Goal: Task Accomplishment & Management: Use online tool/utility

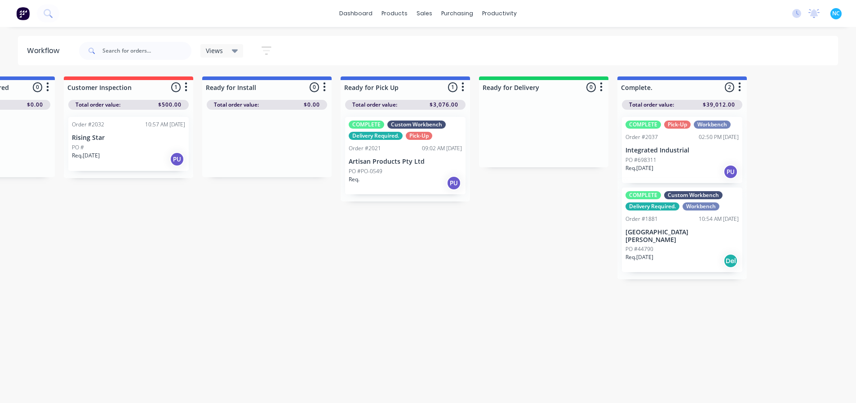
scroll to position [0, 650]
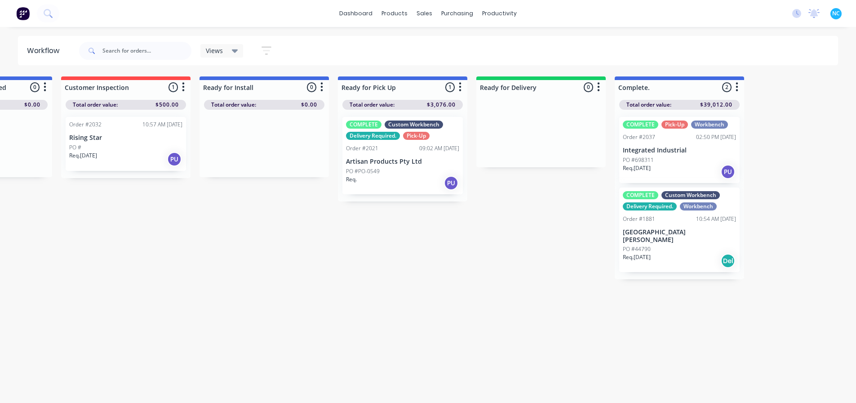
click at [692, 155] on div "COMPLETE Pick-Up Workbench Order #2037 02:50 PM [DATE] Integrated Industrial PO…" at bounding box center [679, 150] width 120 height 66
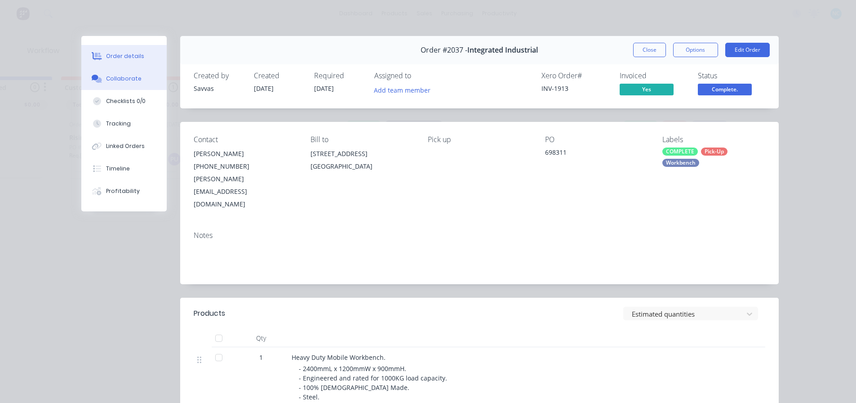
click at [136, 86] on button "Collaborate" at bounding box center [123, 78] width 85 height 22
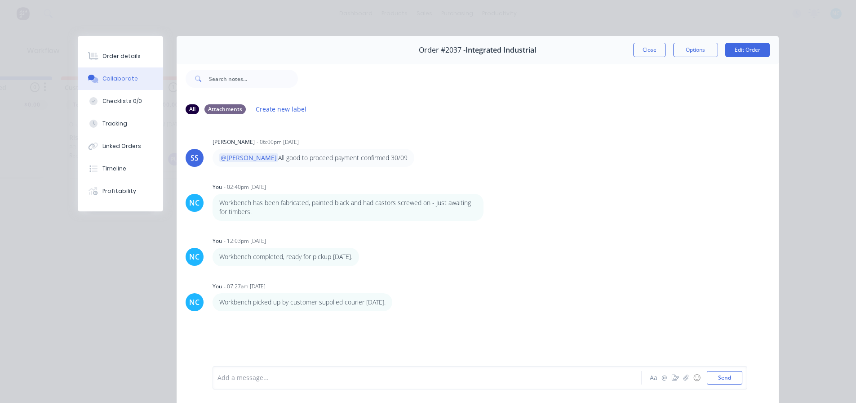
click at [288, 383] on div "Add a message..." at bounding box center [414, 377] width 394 height 13
click at [633, 52] on button "Close" at bounding box center [649, 50] width 33 height 14
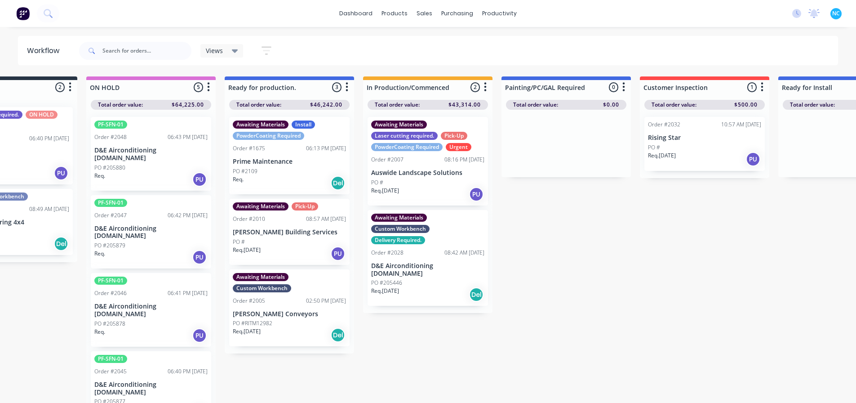
scroll to position [0, 68]
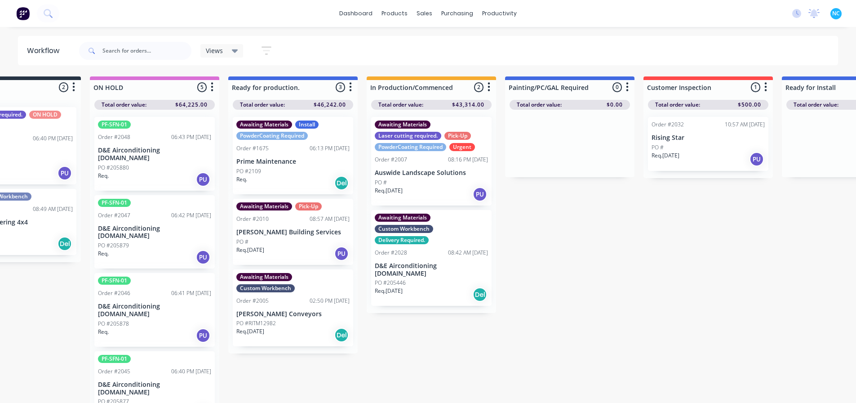
click at [443, 191] on div "Req. [DATE] PU" at bounding box center [431, 193] width 113 height 15
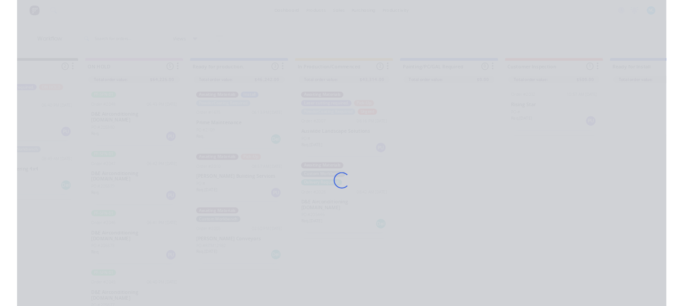
scroll to position [0, 0]
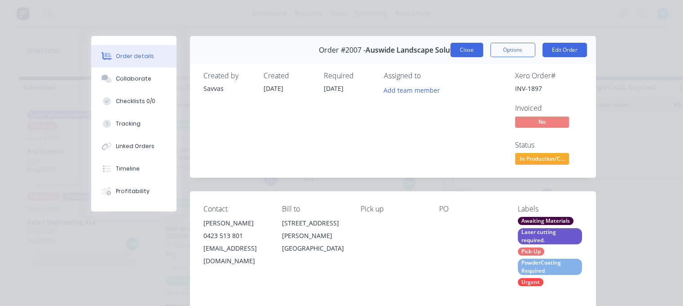
click at [469, 53] on button "Close" at bounding box center [467, 50] width 33 height 14
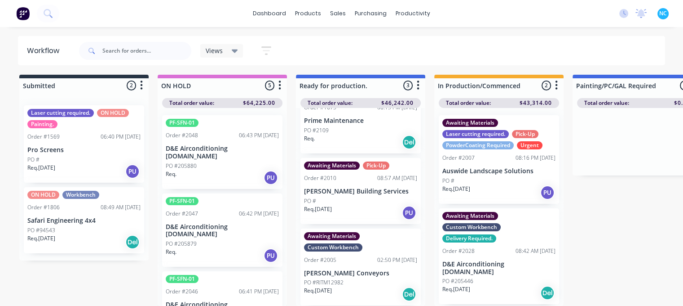
scroll to position [9, 0]
click at [498, 260] on p "D&E Airconditioning [DOMAIN_NAME]" at bounding box center [499, 267] width 113 height 15
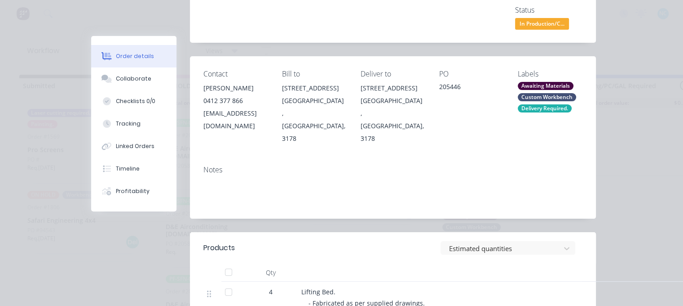
scroll to position [270, 0]
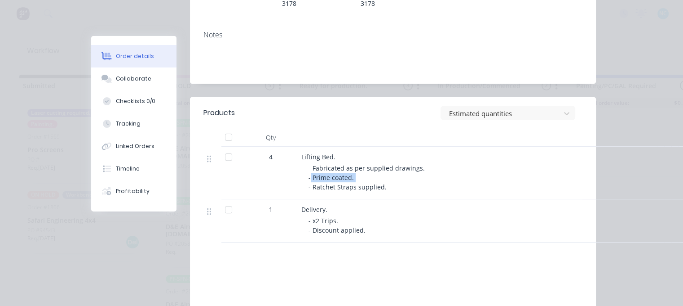
drag, startPoint x: 307, startPoint y: 166, endPoint x: 357, endPoint y: 165, distance: 49.9
click at [357, 165] on div "- Fabricated as per supplied drawings. - Prime coated. - Ratchet Straps supplie…" at bounding box center [481, 177] width 345 height 28
click at [358, 166] on div "- Fabricated as per supplied drawings. - Prime coated. - Ratchet Straps supplie…" at bounding box center [481, 177] width 345 height 28
drag, startPoint x: 320, startPoint y: 172, endPoint x: 400, endPoint y: 185, distance: 81.0
click at [400, 185] on div "Lifting Bed. - Fabricated as per supplied drawings. - Prime coated. - Ratchet S…" at bounding box center [477, 172] width 359 height 53
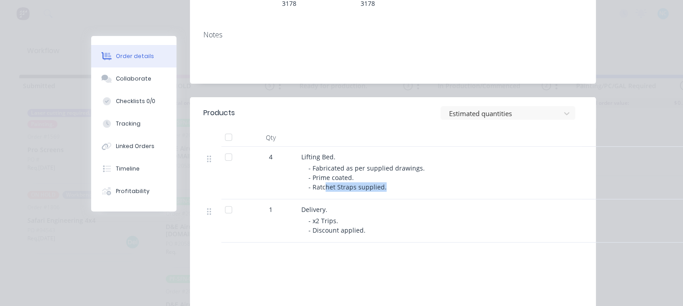
click at [400, 185] on div "Lifting Bed. - Fabricated as per supplied drawings. - Prime coated. - Ratchet S…" at bounding box center [477, 172] width 359 height 53
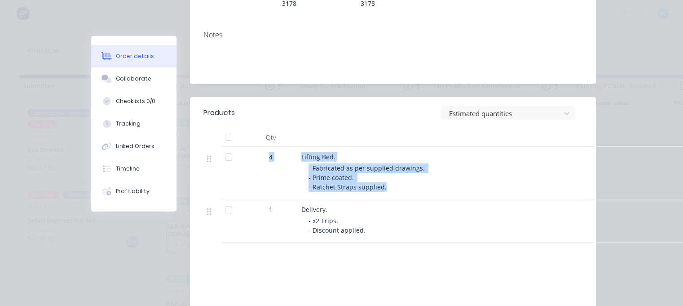
drag, startPoint x: 358, startPoint y: 179, endPoint x: 259, endPoint y: 179, distance: 98.9
click at [259, 179] on div "4 Lifting Bed. - Fabricated as per supplied drawings. - Prime coated. - Ratchet…" at bounding box center [393, 172] width 379 height 53
click at [313, 176] on span "- Fabricated as per supplied drawings. - Prime coated. - Ratchet Straps supplie…" at bounding box center [368, 177] width 118 height 27
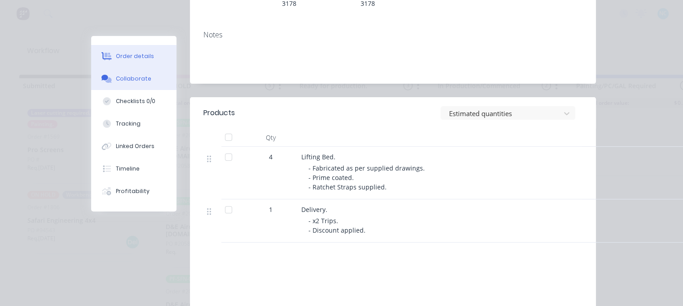
click at [161, 83] on button "Collaborate" at bounding box center [133, 78] width 85 height 22
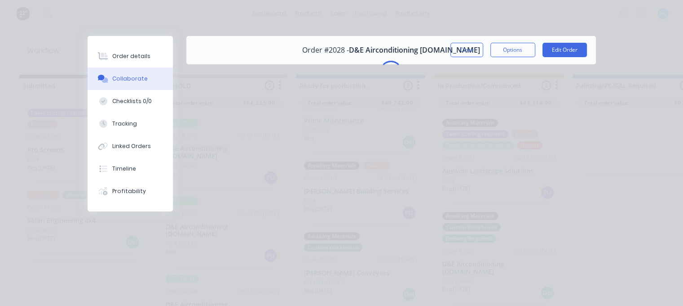
scroll to position [0, 0]
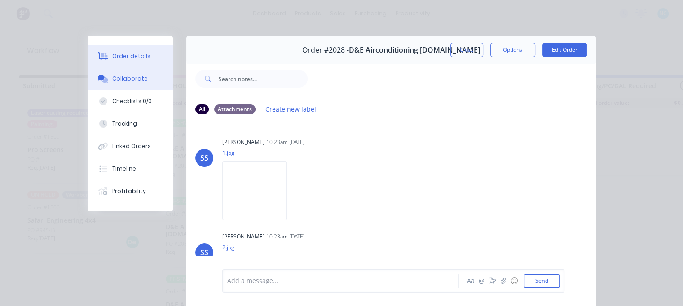
click at [149, 61] on button "Order details" at bounding box center [130, 56] width 85 height 22
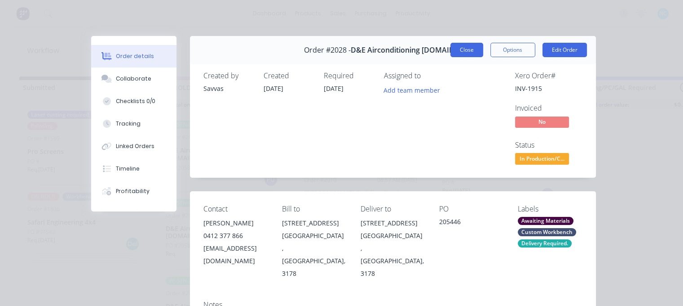
click at [465, 53] on button "Close" at bounding box center [467, 50] width 33 height 14
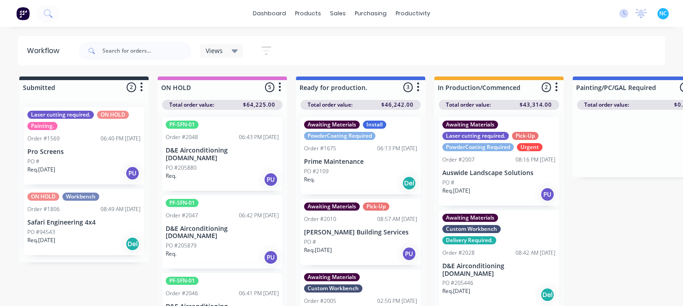
click at [388, 64] on header "Workflow Views Save new view None (Default) edit Show/Hide statuses Show line i…" at bounding box center [342, 50] width 648 height 29
